Goal: Find specific page/section: Find specific page/section

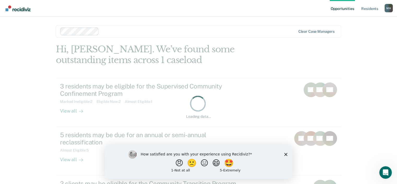
click at [287, 154] on icon "Close survey" at bounding box center [285, 153] width 3 height 3
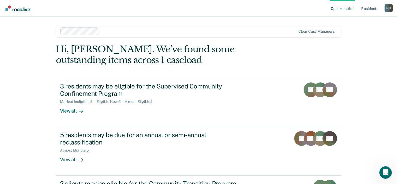
click at [397, 101] on div "Opportunities Resident s [PERSON_NAME] [PERSON_NAME] Profile How it works Log O…" at bounding box center [198, 92] width 397 height 184
click at [376, 10] on link "Resident s" at bounding box center [370, 8] width 19 height 17
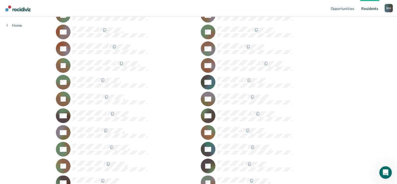
scroll to position [92, 0]
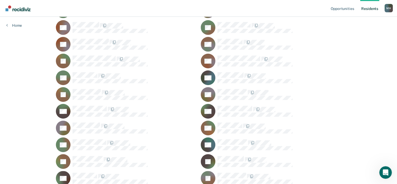
click at [212, 145] on rect at bounding box center [208, 144] width 15 height 15
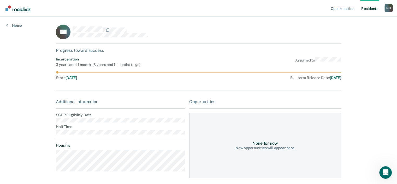
scroll to position [1, 0]
drag, startPoint x: 65, startPoint y: 175, endPoint x: 54, endPoint y: 121, distance: 55.6
click at [54, 121] on main "AE Progress toward success Incarceration 3 years and 11 months ( 3 years and 11…" at bounding box center [199, 93] width 298 height 154
click at [103, 152] on main "AE Progress toward success Incarceration 3 years and 11 months ( 3 years and 11…" at bounding box center [199, 93] width 298 height 154
